Goal: Task Accomplishment & Management: Use online tool/utility

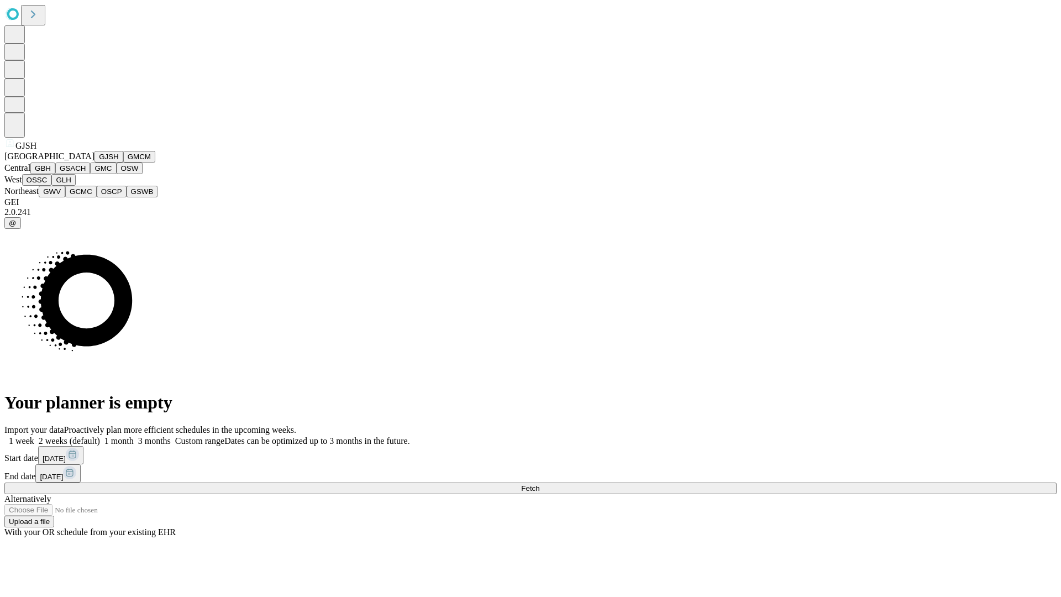
click at [95, 162] on button "GJSH" at bounding box center [109, 157] width 29 height 12
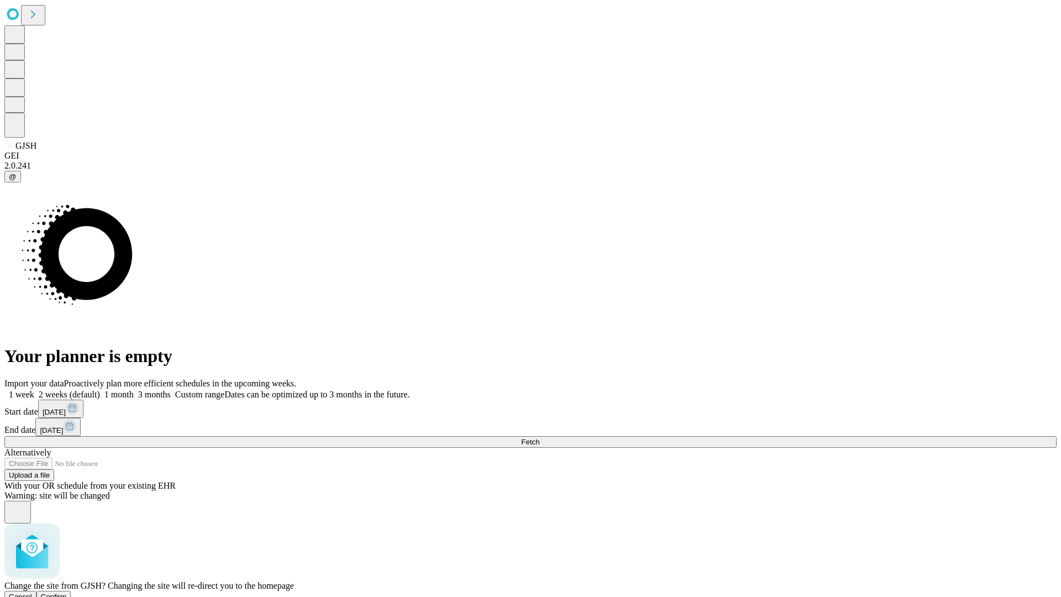
click at [67, 592] on span "Confirm" at bounding box center [54, 596] width 26 height 8
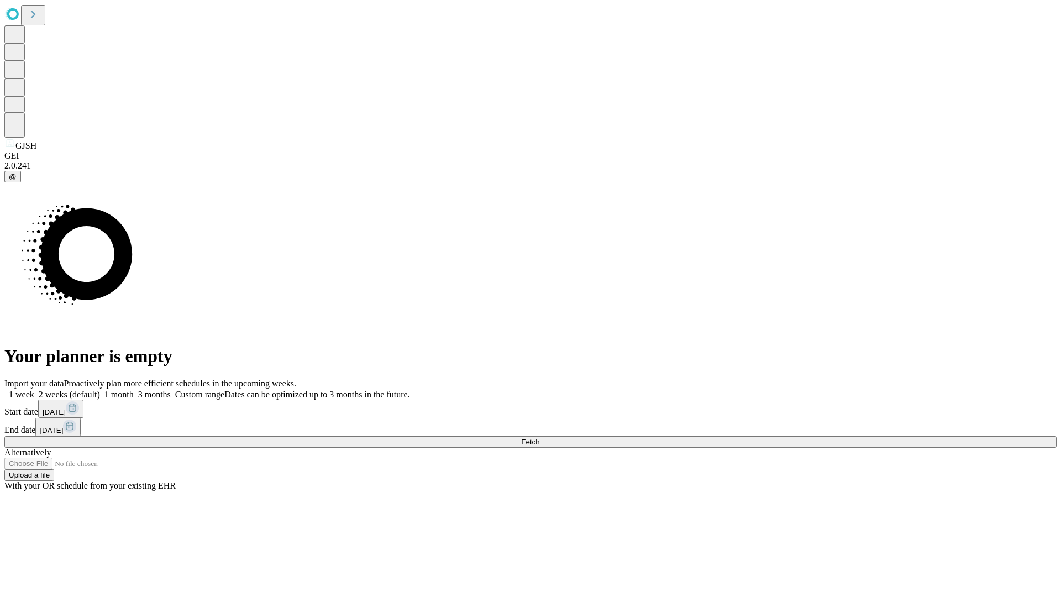
click at [134, 390] on label "1 month" at bounding box center [117, 394] width 34 height 9
click at [539, 438] on span "Fetch" at bounding box center [530, 442] width 18 height 8
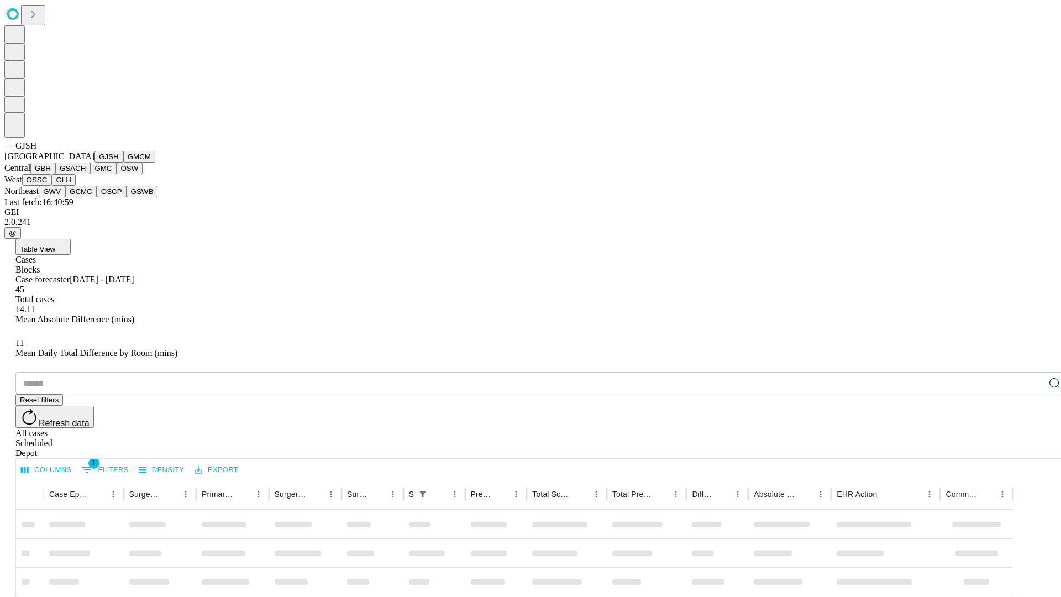
click at [123, 162] on button "GMCM" at bounding box center [139, 157] width 32 height 12
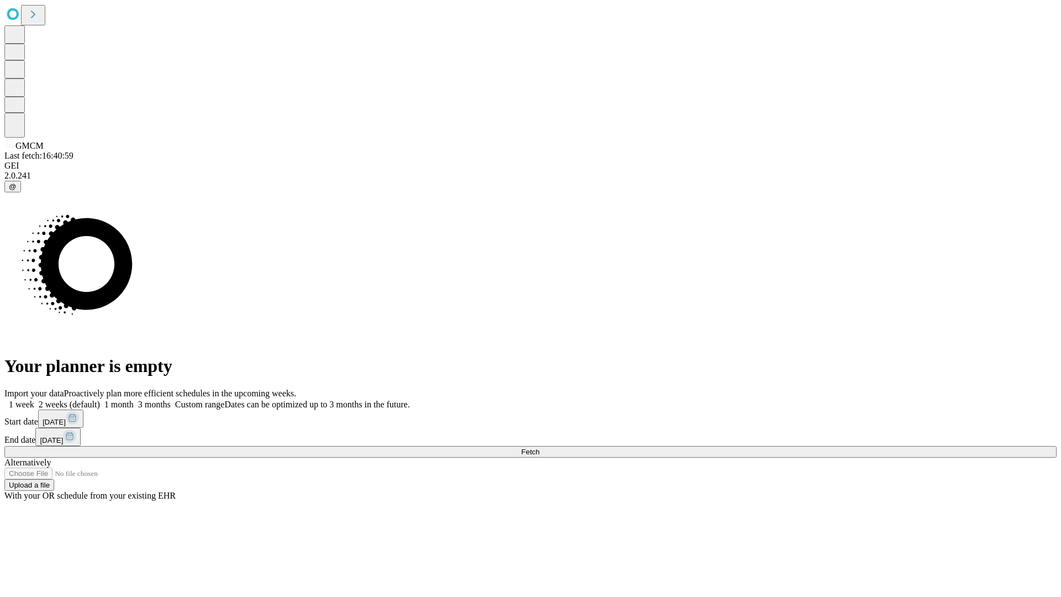
click at [539, 448] on span "Fetch" at bounding box center [530, 452] width 18 height 8
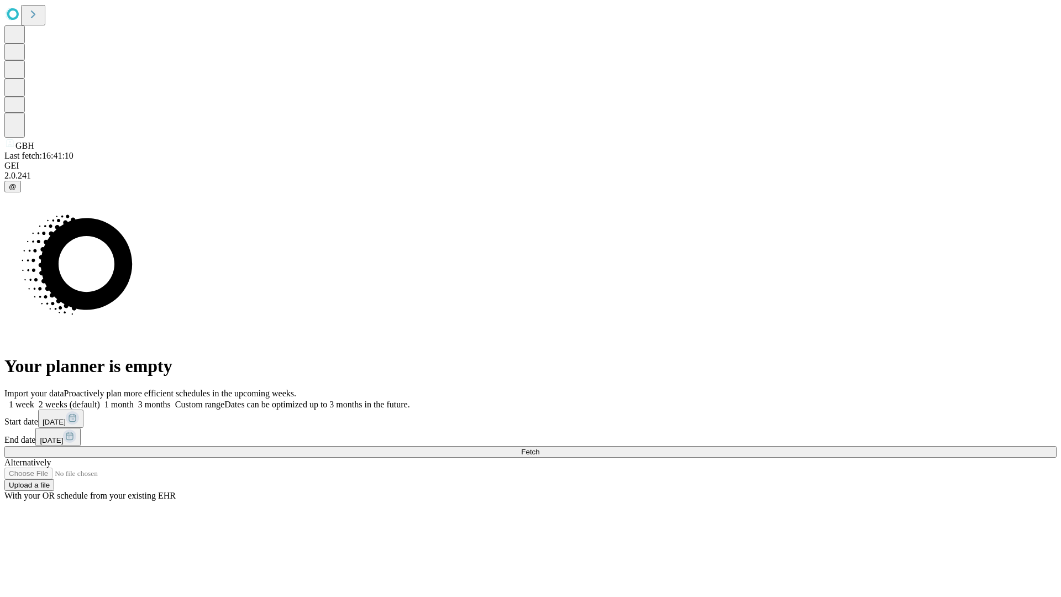
click at [134, 400] on label "1 month" at bounding box center [117, 404] width 34 height 9
click at [539, 448] on span "Fetch" at bounding box center [530, 452] width 18 height 8
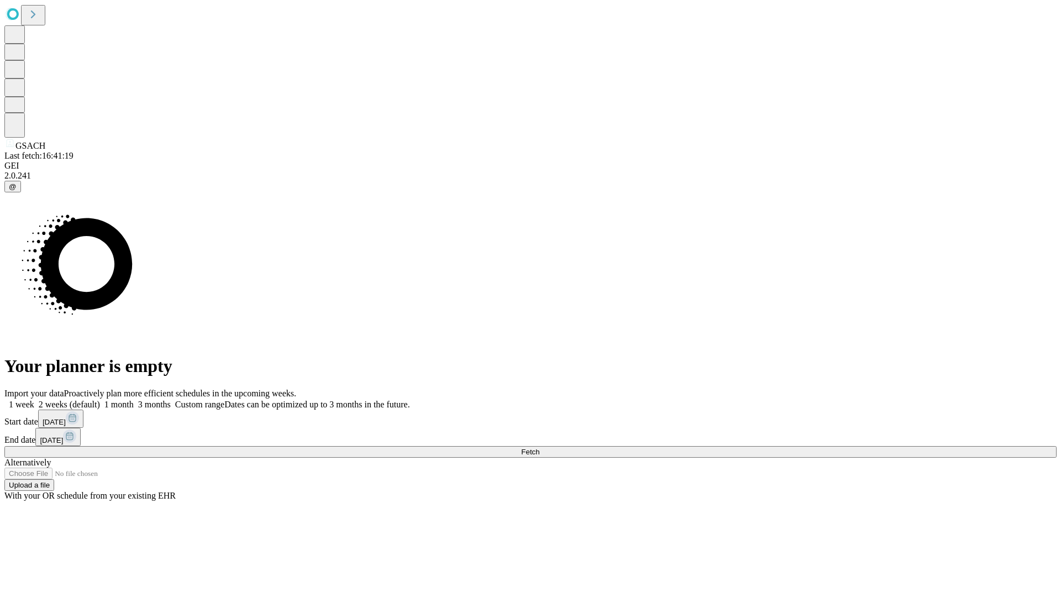
click at [134, 400] on label "1 month" at bounding box center [117, 404] width 34 height 9
click at [539, 448] on span "Fetch" at bounding box center [530, 452] width 18 height 8
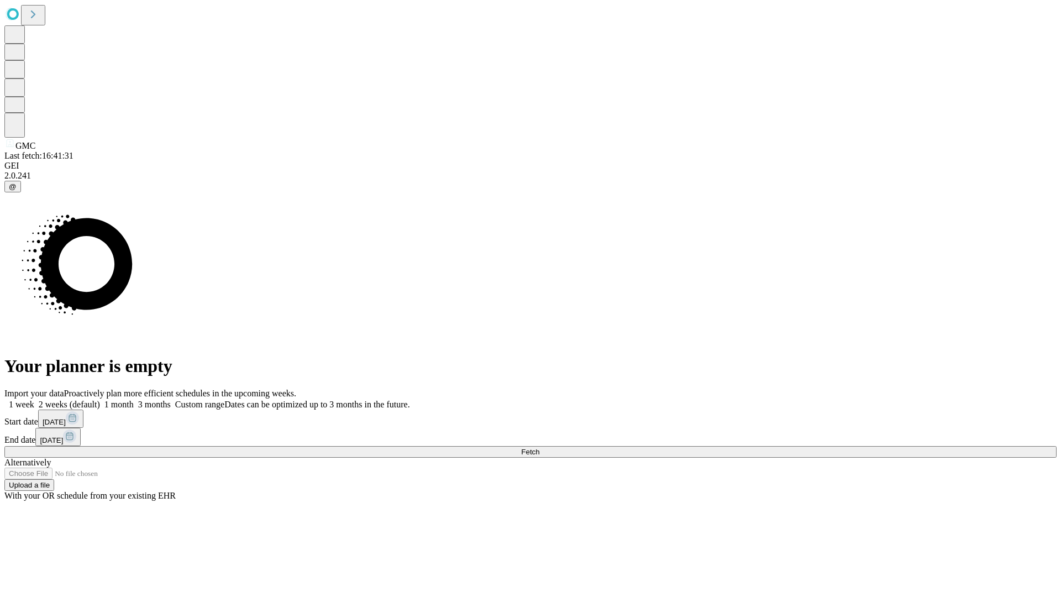
click at [539, 448] on span "Fetch" at bounding box center [530, 452] width 18 height 8
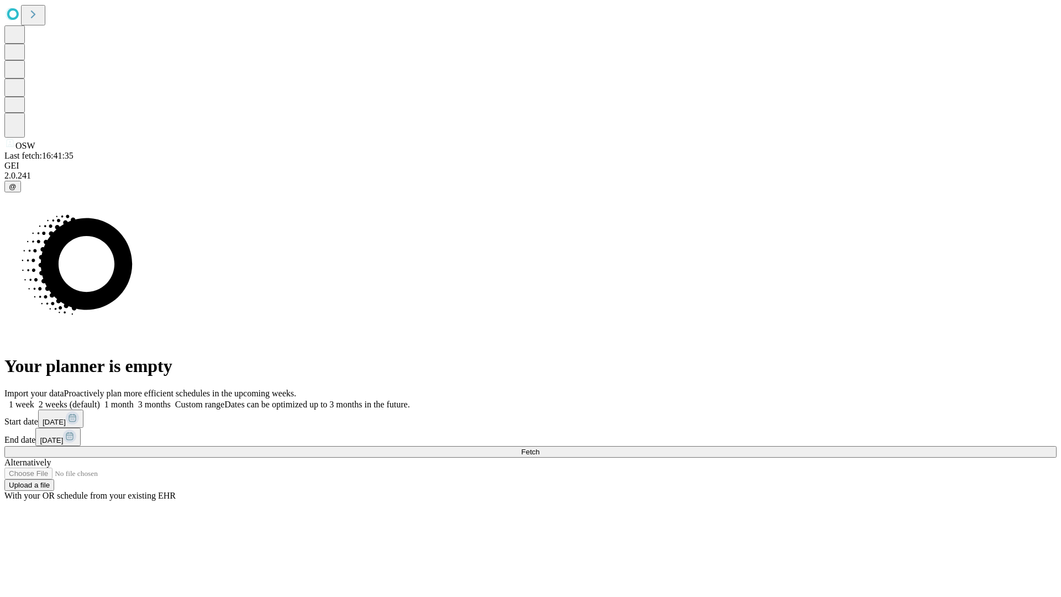
click at [539, 448] on span "Fetch" at bounding box center [530, 452] width 18 height 8
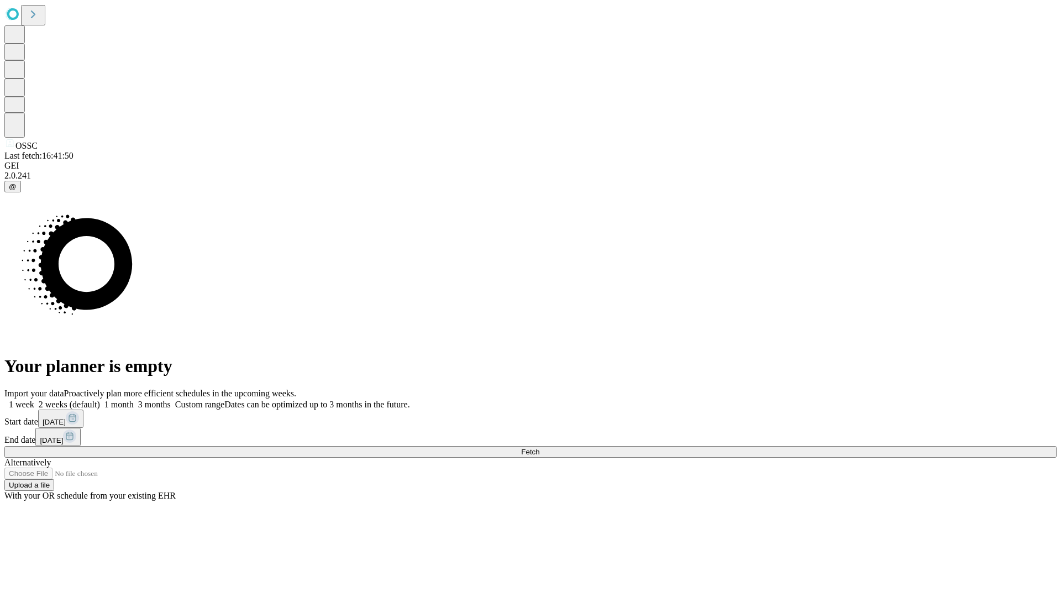
click at [134, 400] on label "1 month" at bounding box center [117, 404] width 34 height 9
click at [539, 448] on span "Fetch" at bounding box center [530, 452] width 18 height 8
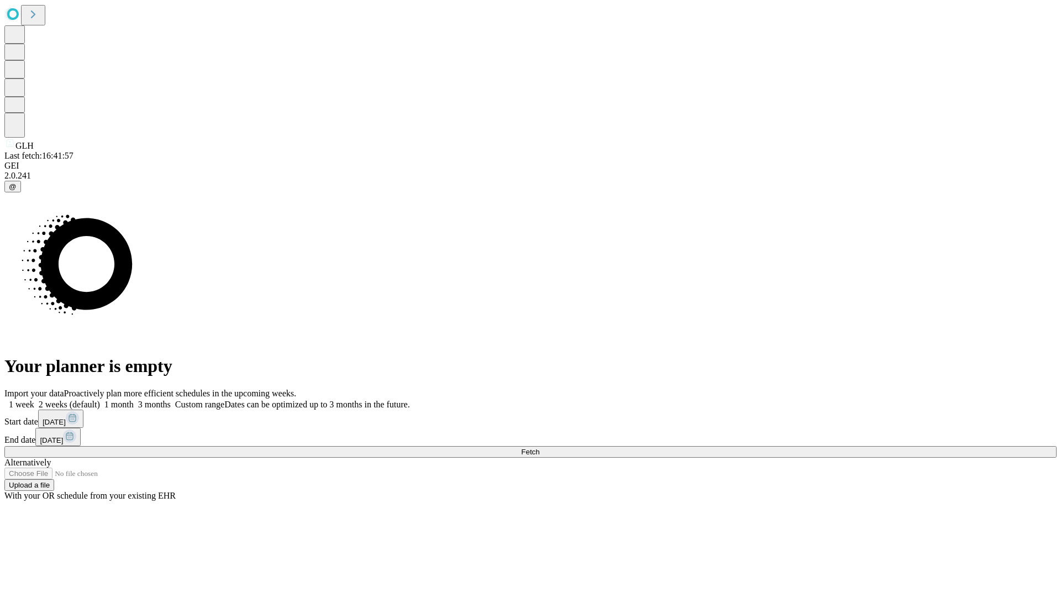
click at [134, 400] on label "1 month" at bounding box center [117, 404] width 34 height 9
click at [539, 448] on span "Fetch" at bounding box center [530, 452] width 18 height 8
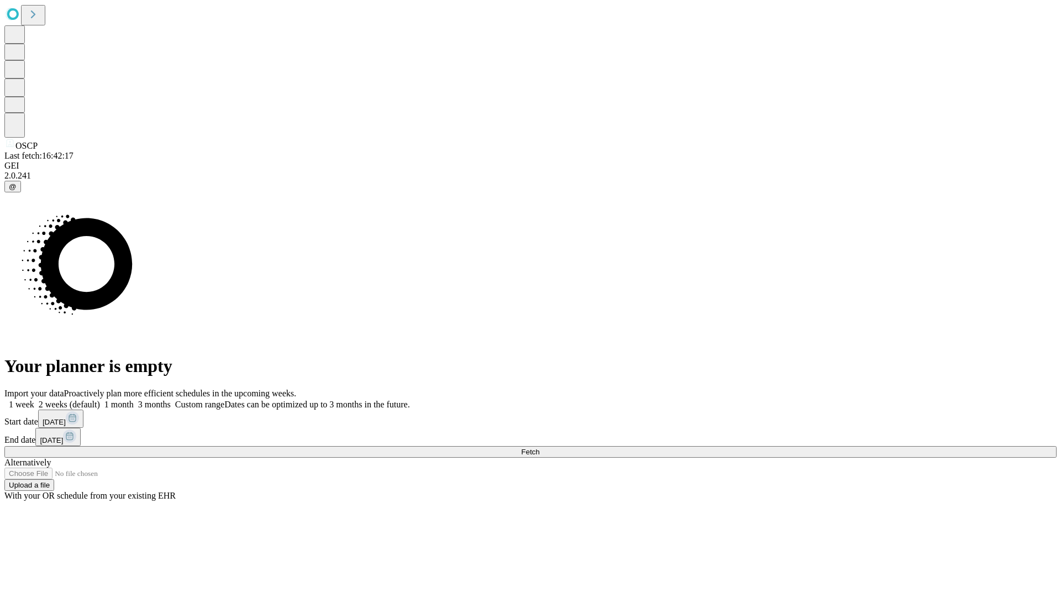
click at [539, 448] on span "Fetch" at bounding box center [530, 452] width 18 height 8
